Goal: Task Accomplishment & Management: Manage account settings

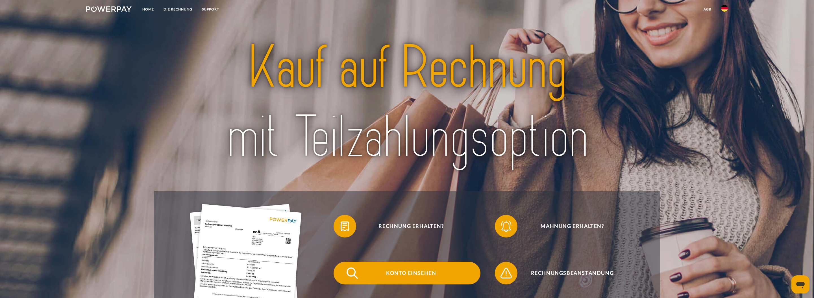
click at [410, 269] on span "Konto einsehen" at bounding box center [411, 273] width 138 height 23
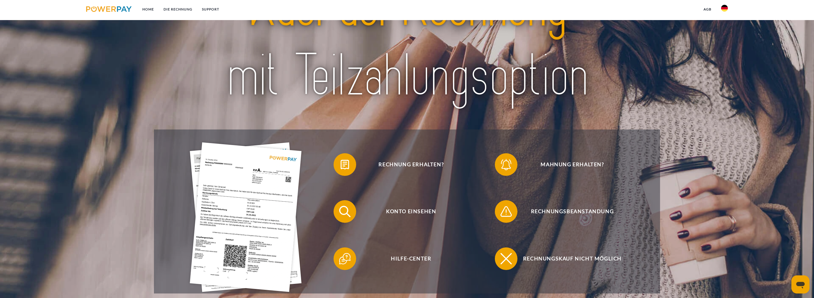
scroll to position [84, 0]
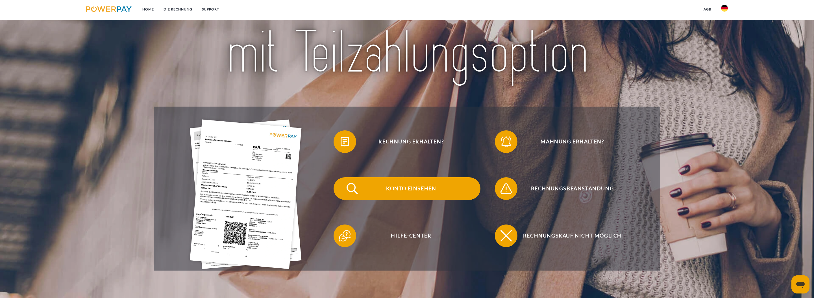
click at [402, 188] on span "Konto einsehen" at bounding box center [411, 188] width 138 height 23
